Goal: Information Seeking & Learning: Learn about a topic

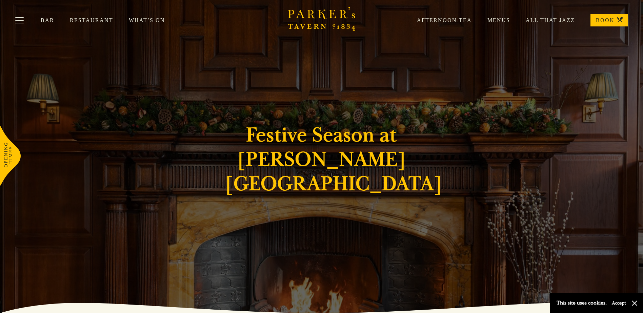
click at [333, 177] on h1 "Festive Season at [PERSON_NAME][GEOGRAPHIC_DATA]" at bounding box center [321, 159] width 193 height 73
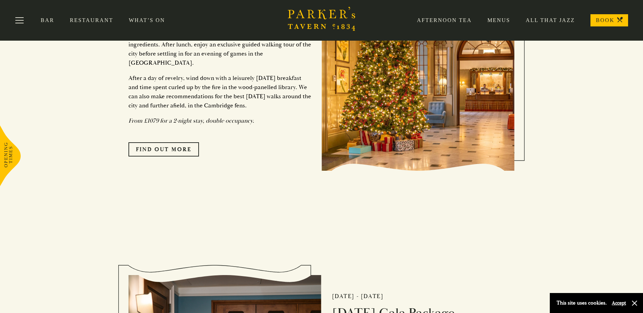
scroll to position [453, 0]
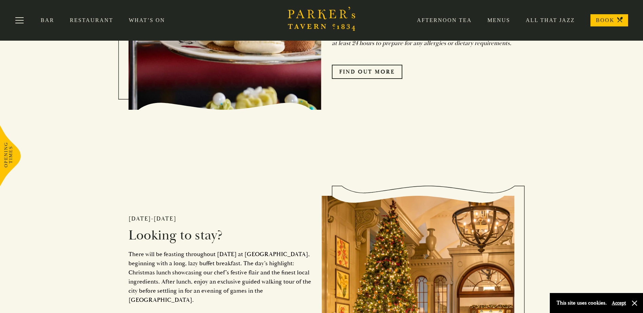
click at [496, 21] on link "Menus" at bounding box center [491, 20] width 38 height 7
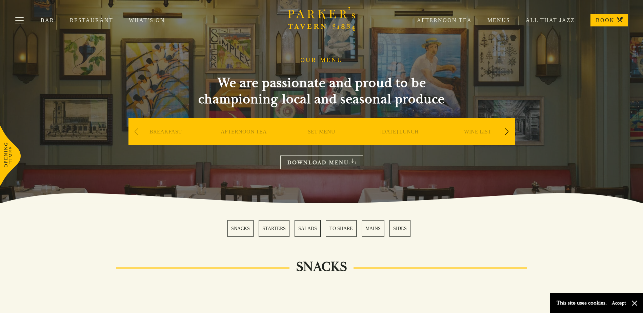
click at [506, 129] on div "Next slide" at bounding box center [507, 131] width 9 height 15
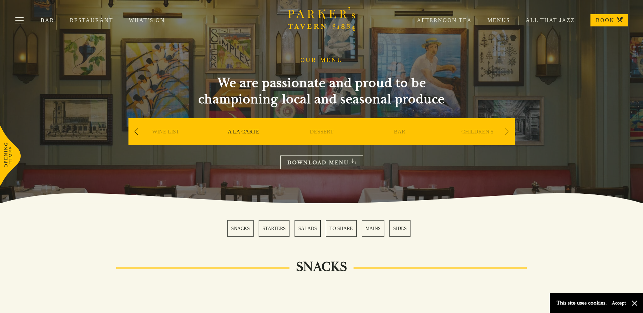
click at [506, 129] on div "Next slide" at bounding box center [507, 131] width 9 height 15
click at [137, 130] on div "Previous slide" at bounding box center [136, 131] width 9 height 15
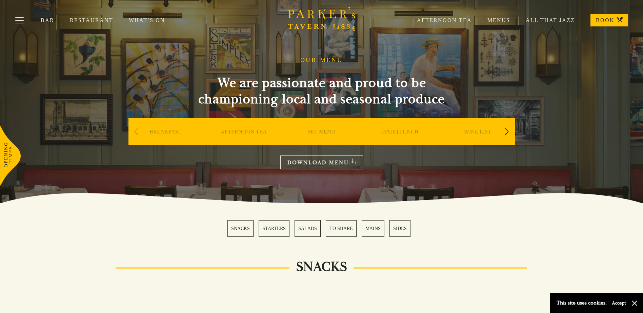
click at [137, 130] on div "Previous slide" at bounding box center [136, 131] width 9 height 15
click at [16, 17] on button "Toggle navigation" at bounding box center [19, 21] width 29 height 29
